Goal: Task Accomplishment & Management: Manage account settings

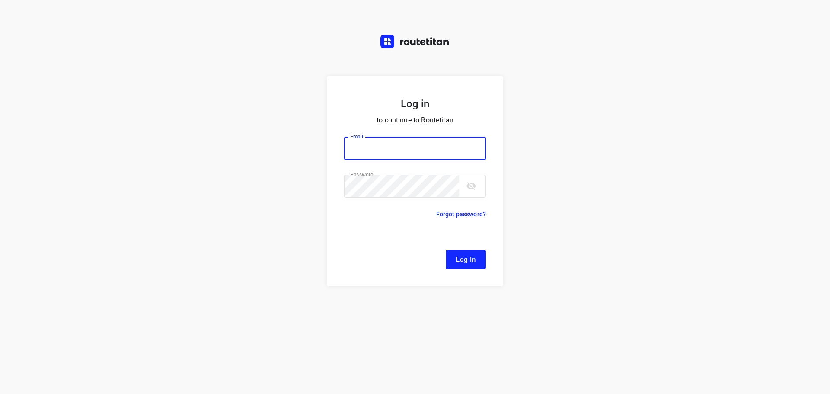
type input "[EMAIL_ADDRESS][DOMAIN_NAME]"
drag, startPoint x: 472, startPoint y: 259, endPoint x: 314, endPoint y: 242, distance: 158.3
click at [471, 259] on span "Log In" at bounding box center [465, 259] width 19 height 11
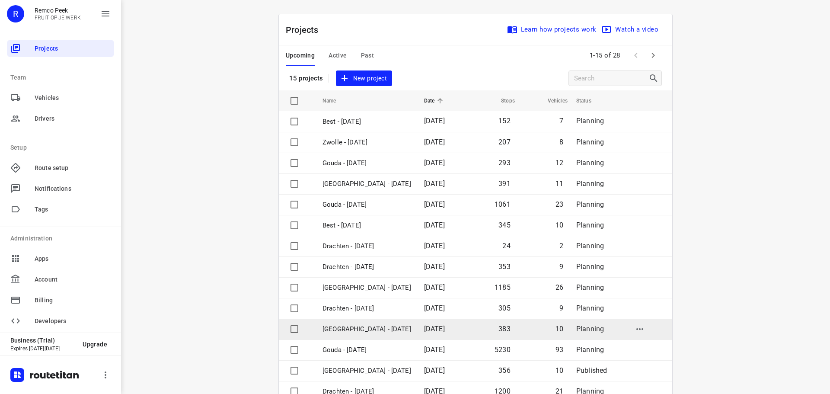
scroll to position [43, 0]
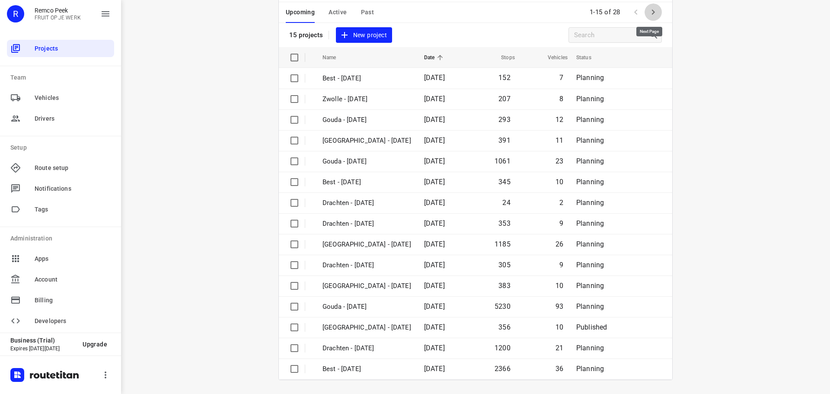
click at [652, 13] on icon "button" at bounding box center [653, 12] width 3 height 5
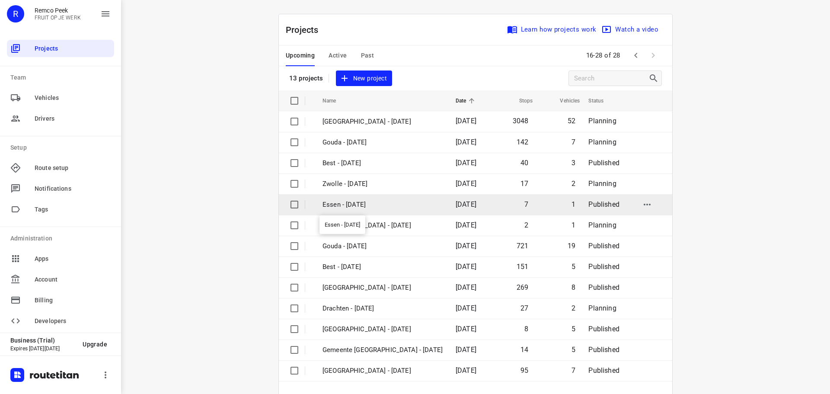
click at [344, 205] on p "Essen - [DATE]" at bounding box center [383, 205] width 120 height 10
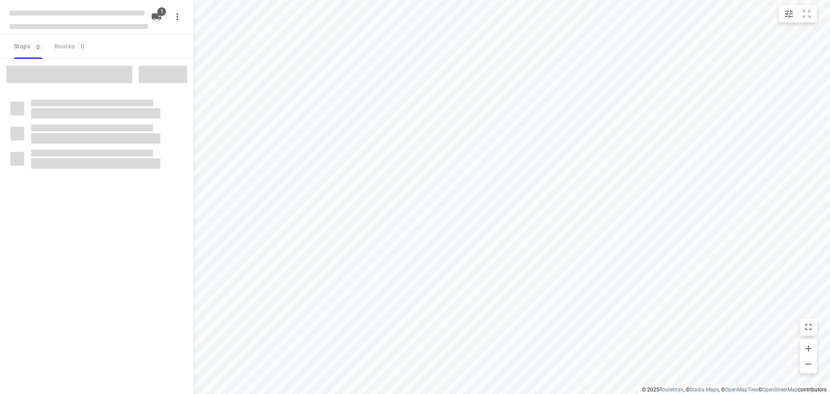
checkbox input "true"
